Goal: Use online tool/utility: Utilize a website feature to perform a specific function

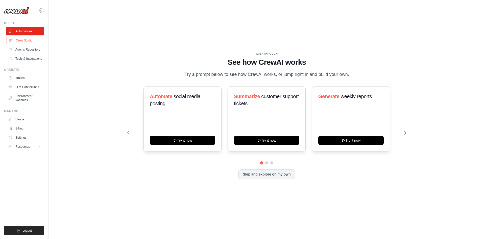
click at [27, 39] on link "Crew Studio" at bounding box center [26, 40] width 38 height 8
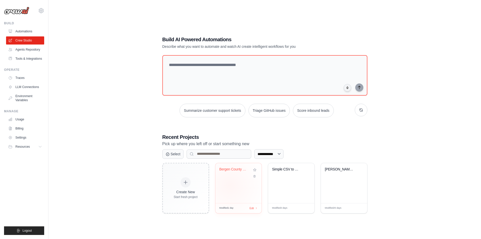
click at [230, 186] on div "Bergen County WC Prospect Intellige..." at bounding box center [238, 183] width 46 height 40
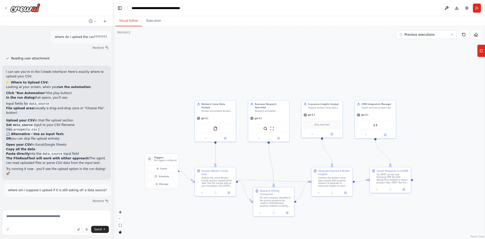
scroll to position [5886, 0]
drag, startPoint x: 231, startPoint y: 221, endPoint x: 214, endPoint y: 221, distance: 16.9
click at [214, 221] on div ".deletable-edge-delete-btn { width: 20px; height: 20px; border: 0px solid #ffff…" at bounding box center [299, 132] width 372 height 212
click at [477, 6] on button "Run" at bounding box center [476, 8] width 8 height 9
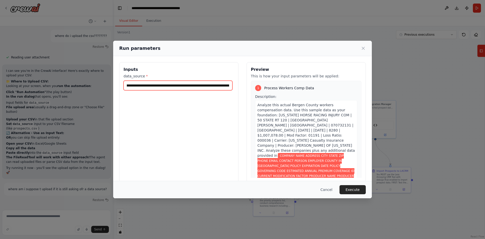
scroll to position [0, 1504]
drag, startPoint x: 126, startPoint y: 85, endPoint x: 359, endPoint y: 84, distance: 233.0
click at [359, 84] on div "**********" at bounding box center [242, 122] width 246 height 120
click at [358, 188] on button "Execute" at bounding box center [352, 189] width 26 height 9
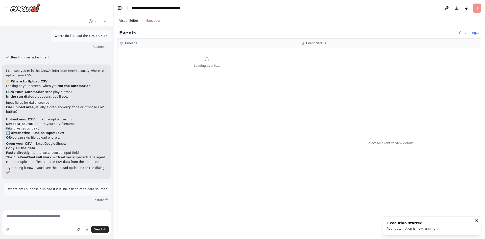
click at [123, 20] on button "Visual Editor" at bounding box center [128, 21] width 27 height 11
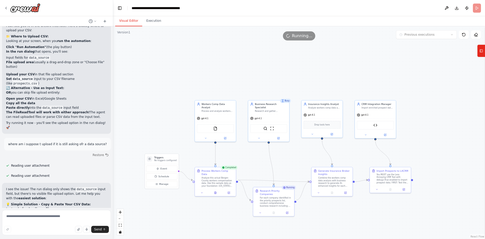
scroll to position [5939, 0]
